Goal: Transaction & Acquisition: Subscribe to service/newsletter

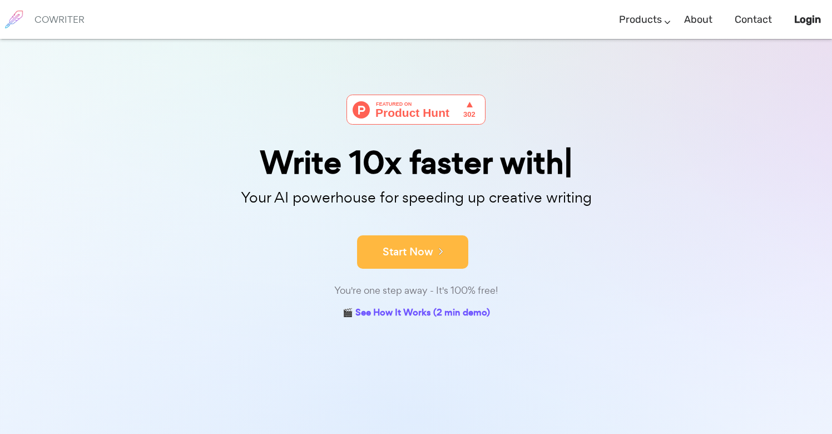
click at [436, 256] on icon at bounding box center [438, 251] width 10 height 12
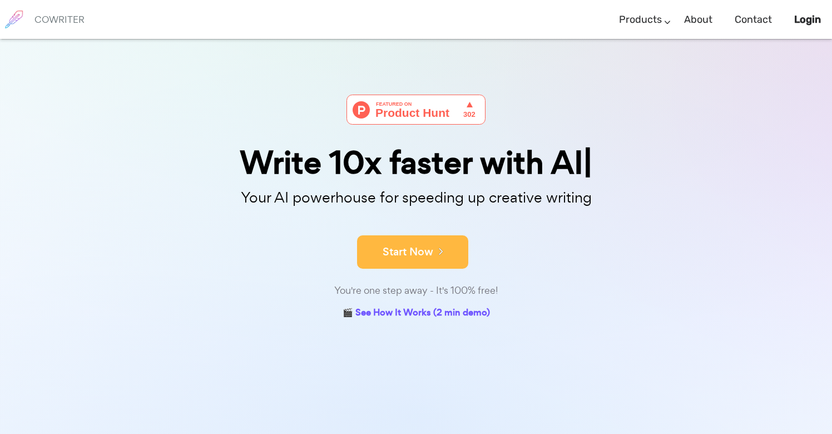
click at [431, 256] on button "Start Now" at bounding box center [412, 251] width 111 height 33
